Goal: Entertainment & Leisure: Consume media (video, audio)

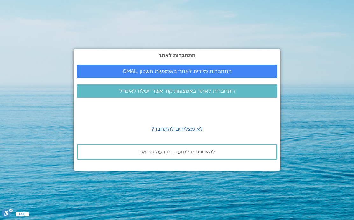
click at [220, 74] on span "התחברות מיידית לאתר באמצעות חשבון GMAIL" at bounding box center [176, 71] width 109 height 6
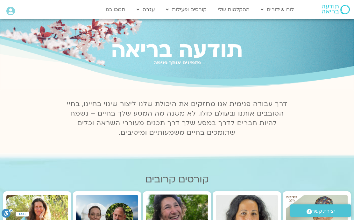
click at [245, 6] on link "ההקלטות שלי" at bounding box center [233, 9] width 38 height 12
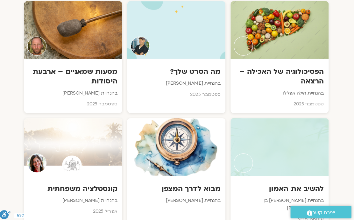
scroll to position [376, 0]
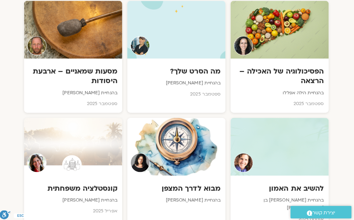
click at [203, 182] on h3 "מבוא לדרך המצפן" at bounding box center [177, 187] width 88 height 10
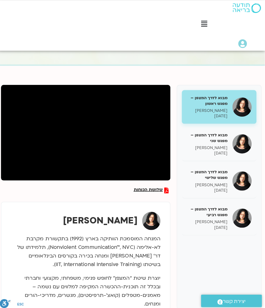
scroll to position [44, -5]
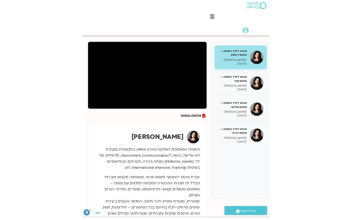
scroll to position [73, 0]
